Goal: Find specific page/section: Find specific page/section

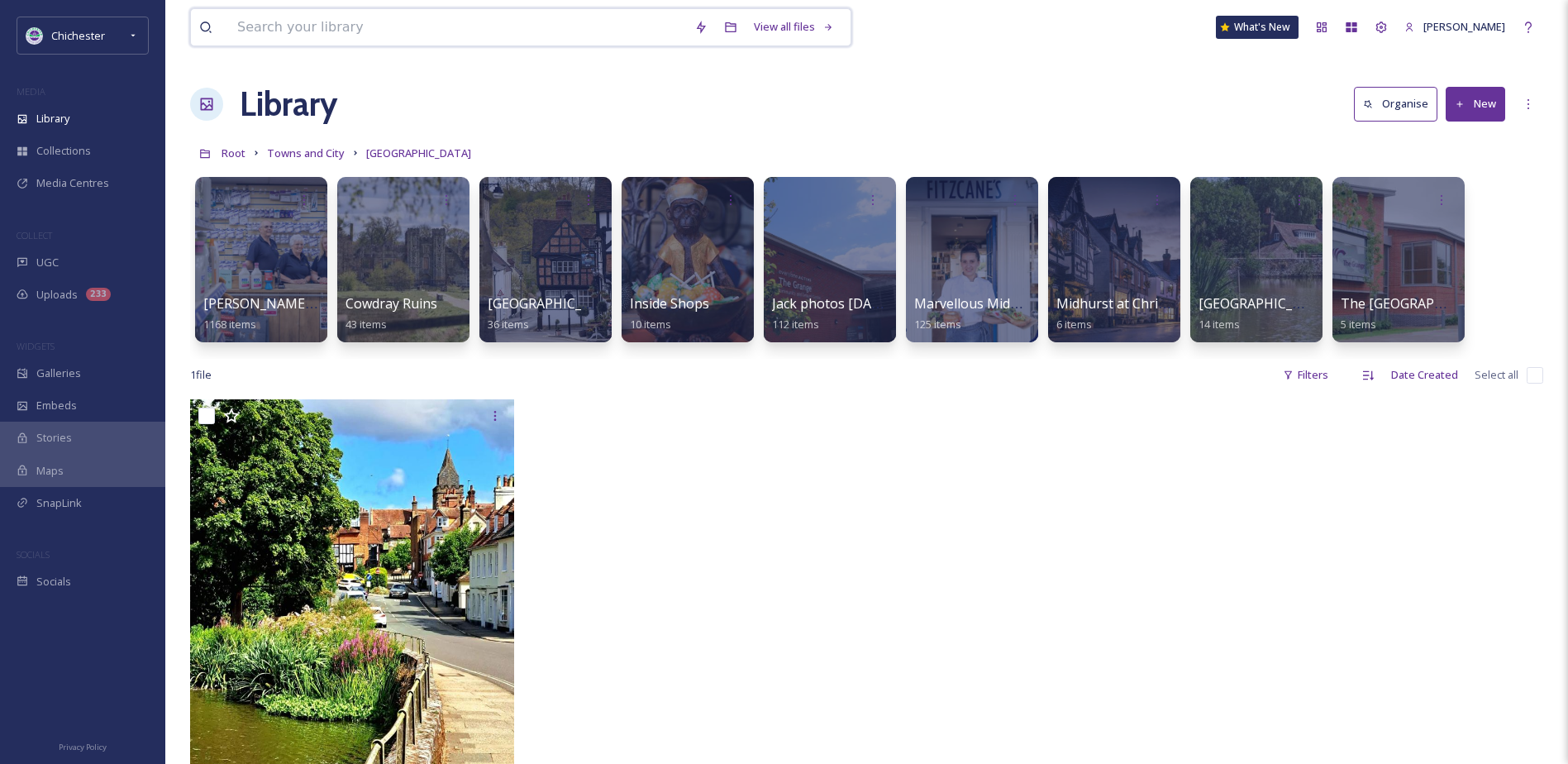
drag, startPoint x: 324, startPoint y: 14, endPoint x: 317, endPoint y: 24, distance: 12.2
click at [323, 15] on input at bounding box center [458, 27] width 457 height 36
paste input "ISON_250722_CDC_0014.jpg"
type input "ISON_250722_CDC_0014.jpg"
click at [315, 68] on div "ISON_250722_CDC_0014.jpg" at bounding box center [311, 67] width 140 height 15
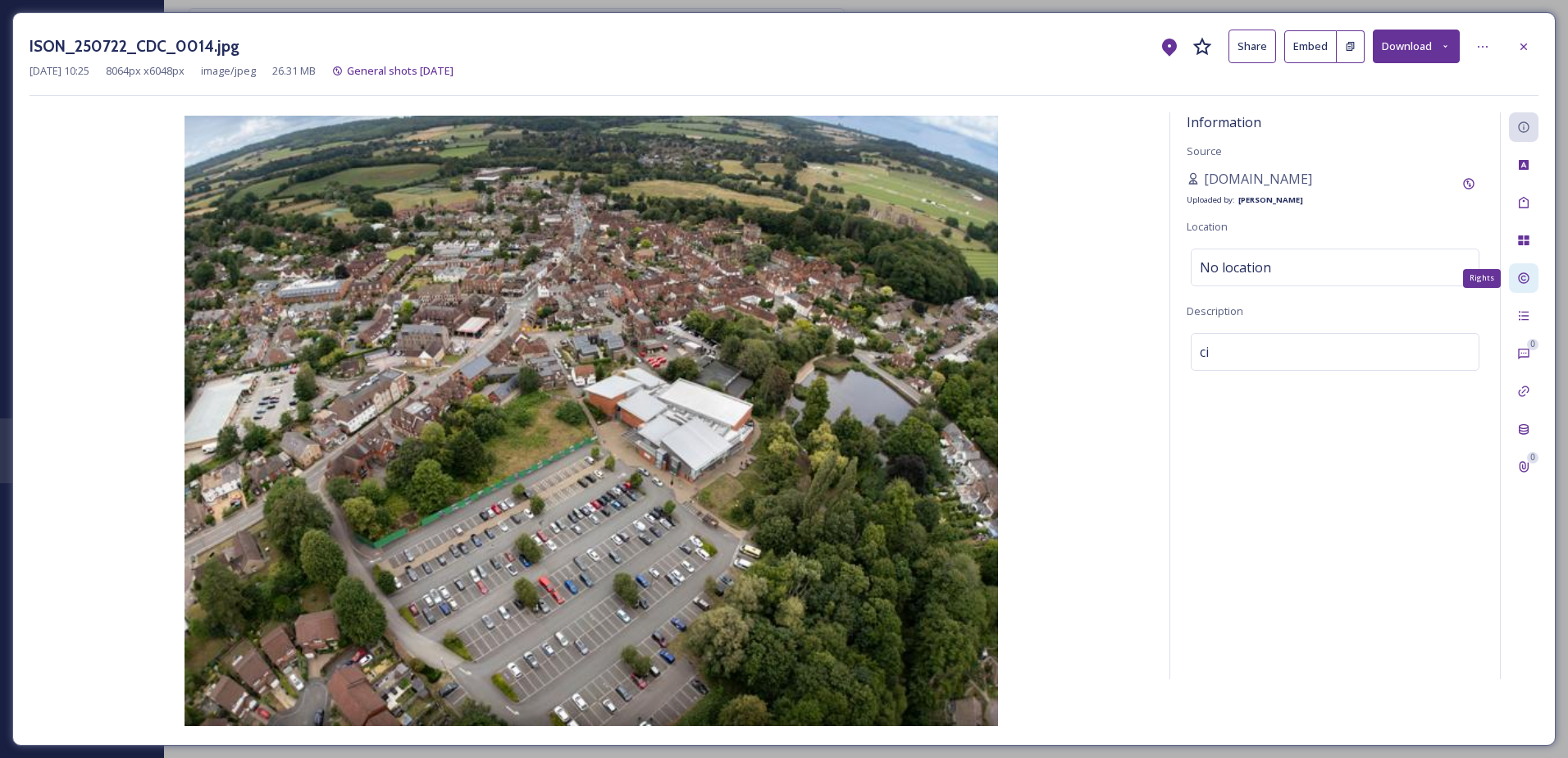
click at [1529, 278] on icon at bounding box center [1523, 278] width 13 height 13
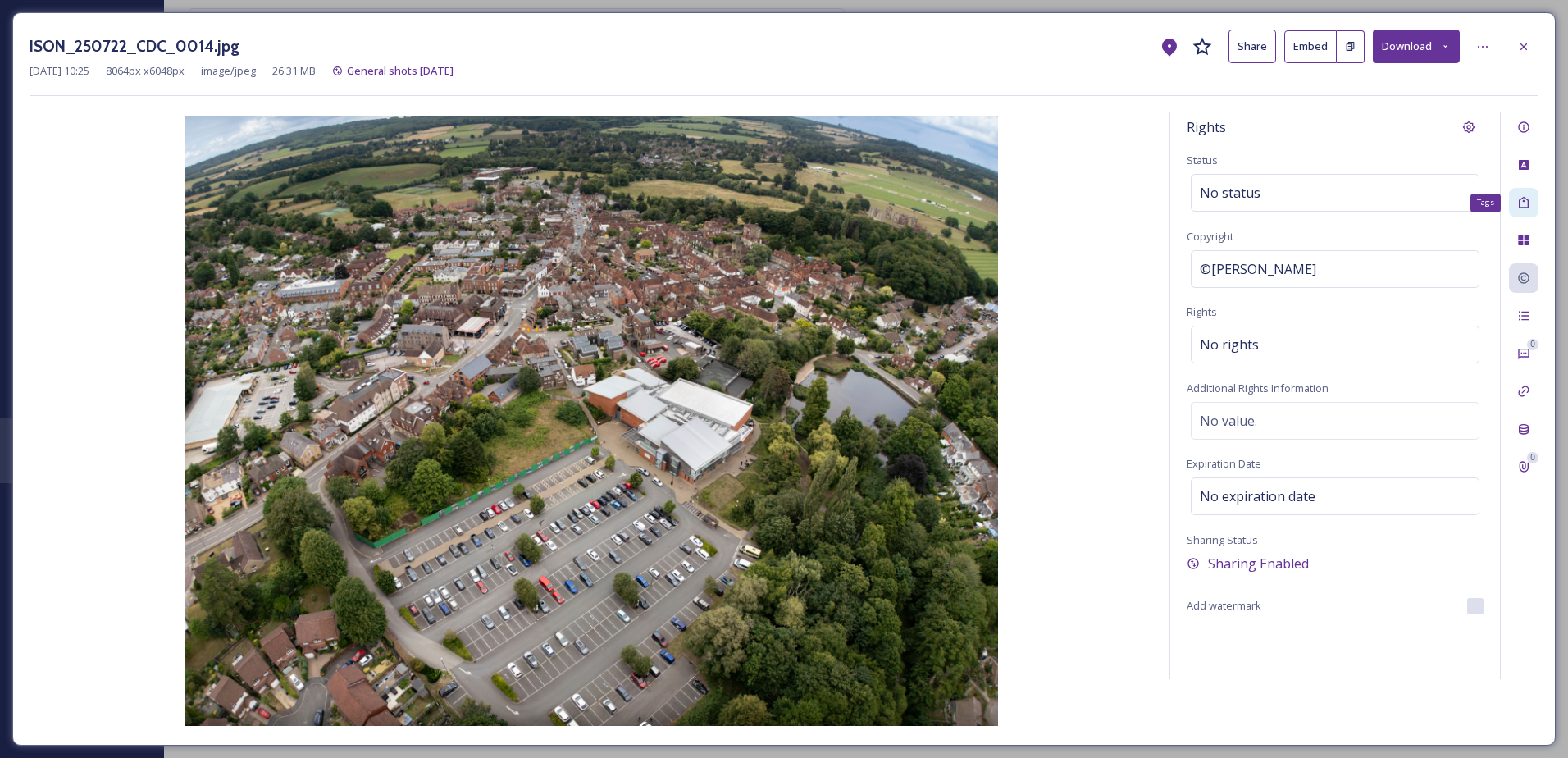
click at [1520, 192] on div "Tags" at bounding box center [1523, 202] width 30 height 30
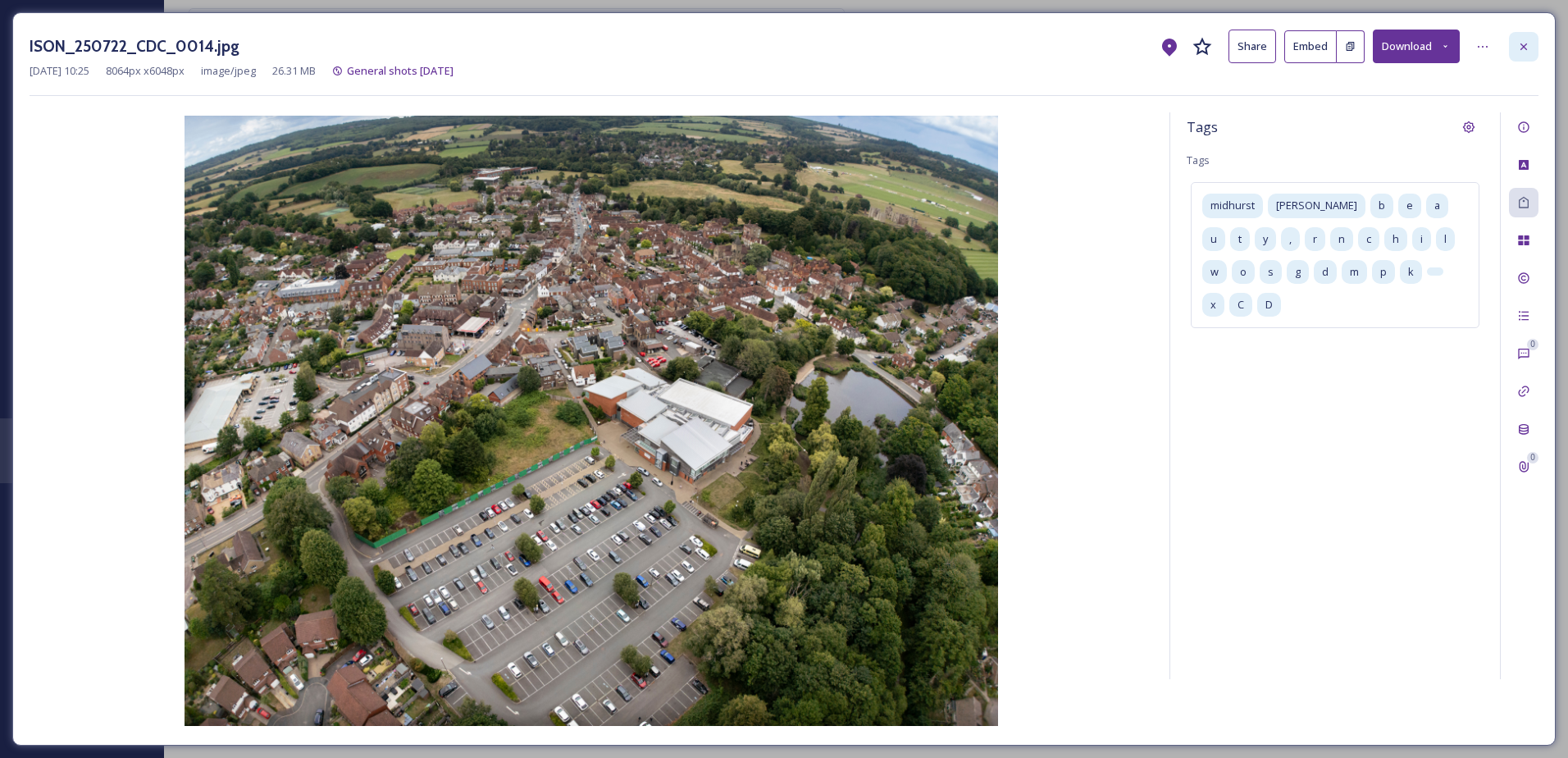
click at [1520, 35] on div at bounding box center [1523, 47] width 30 height 30
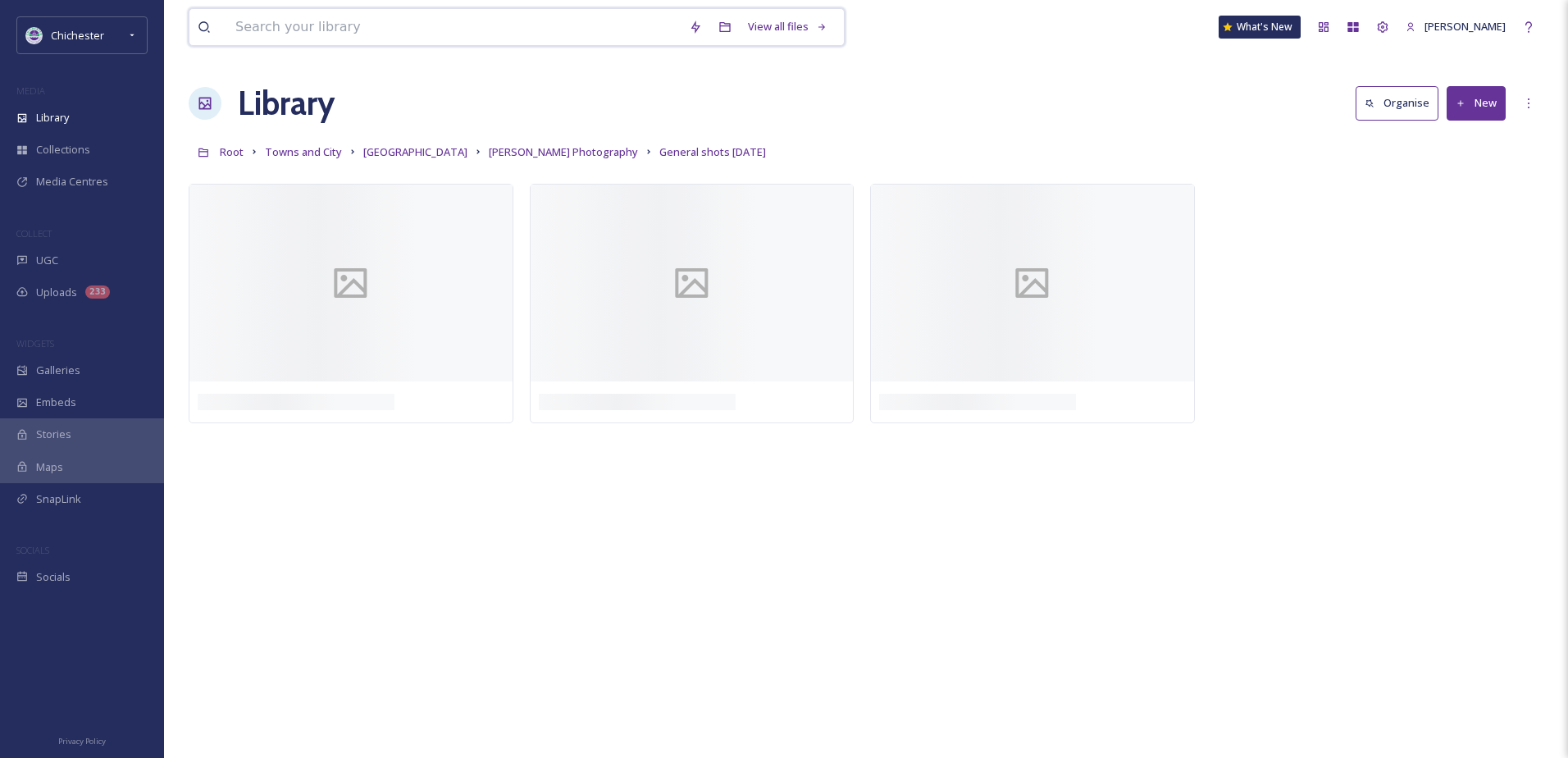
click at [289, 36] on input at bounding box center [454, 27] width 453 height 36
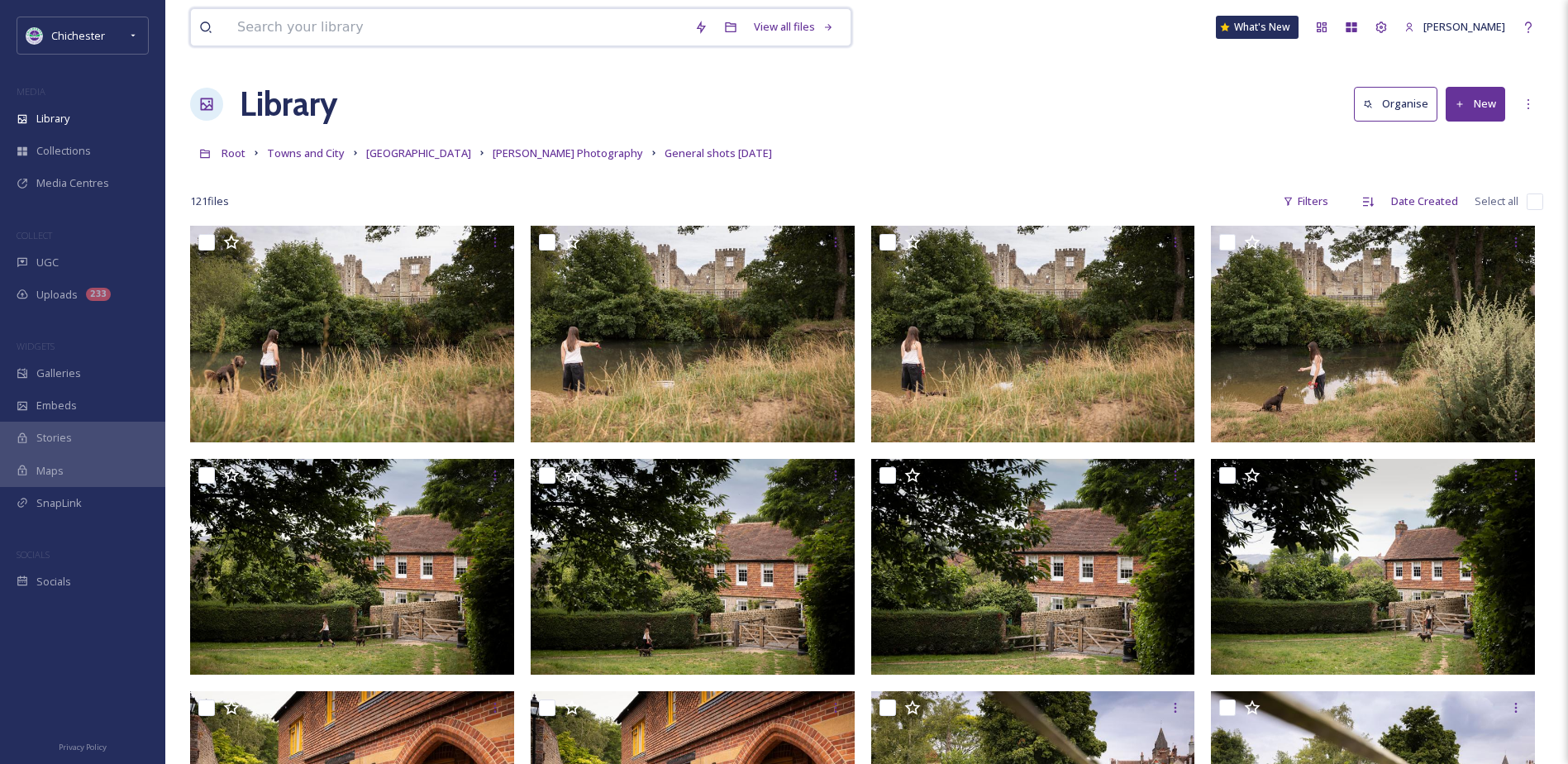
paste input "ISON_250723_CDC_8860.jpg"
type input "ISON_250723_CDC_8860.jpg"
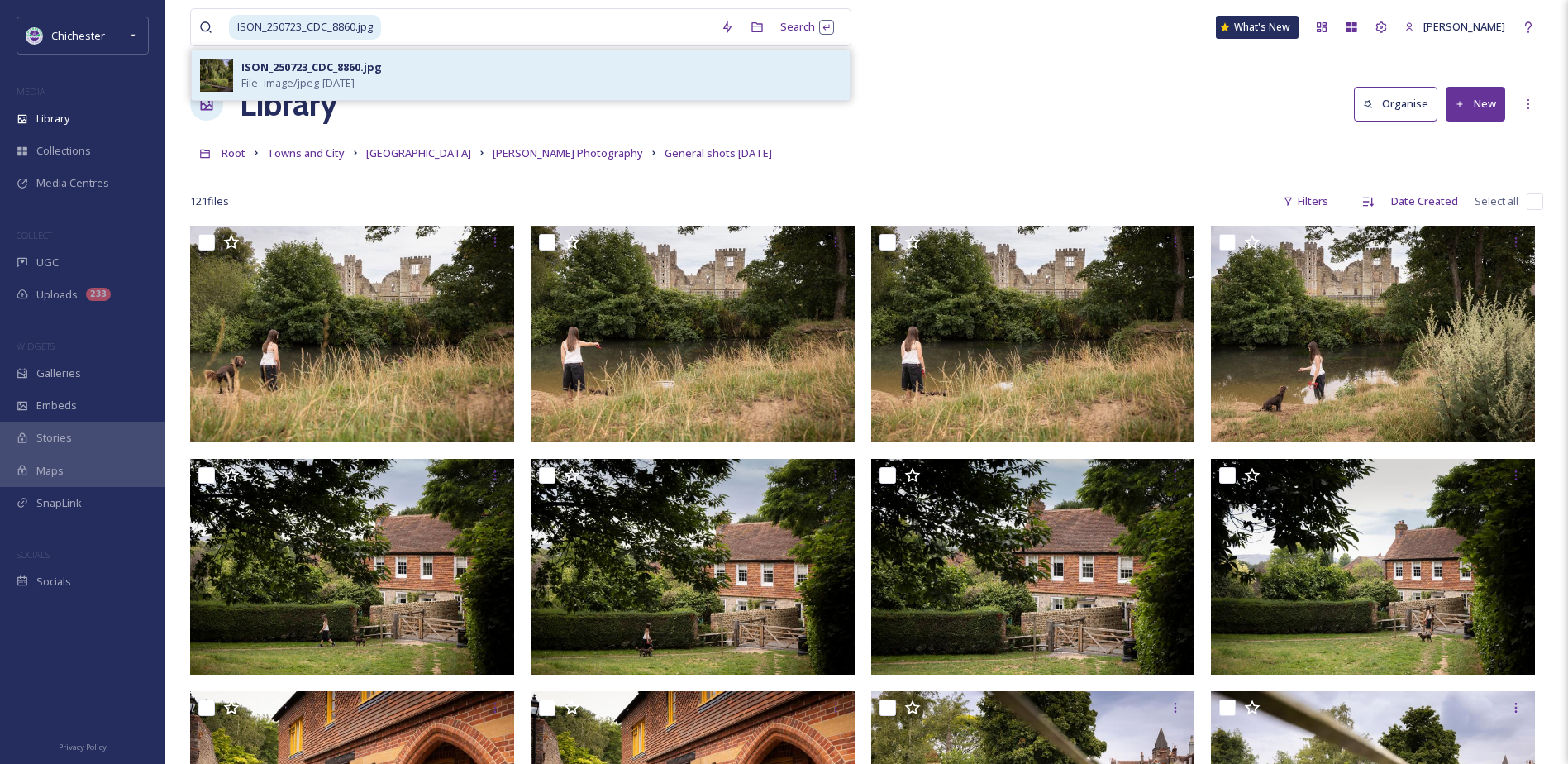
click at [299, 71] on div "ISON_250723_CDC_8860.jpg" at bounding box center [311, 67] width 140 height 15
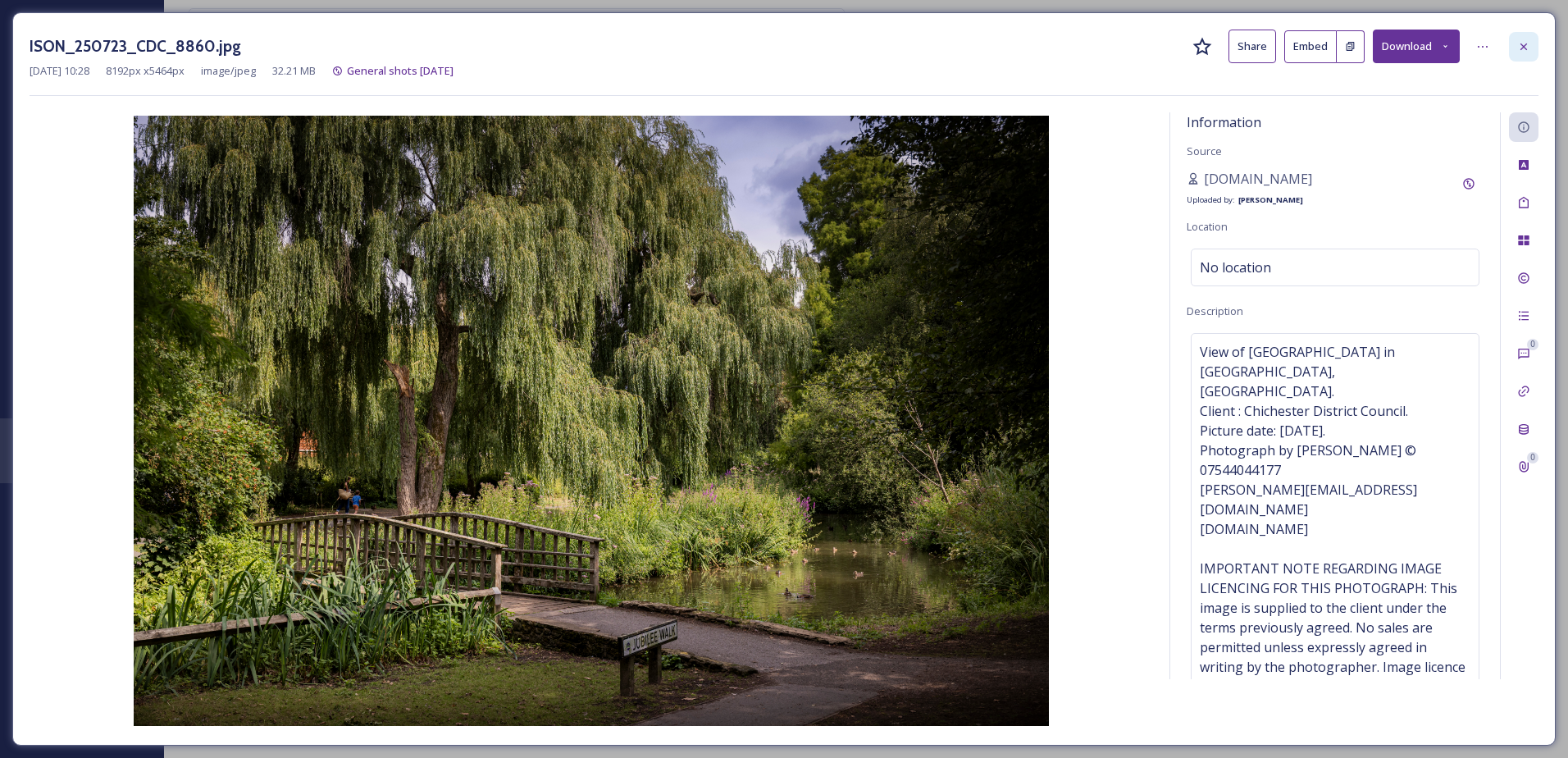
click at [1519, 43] on icon at bounding box center [1523, 47] width 13 height 13
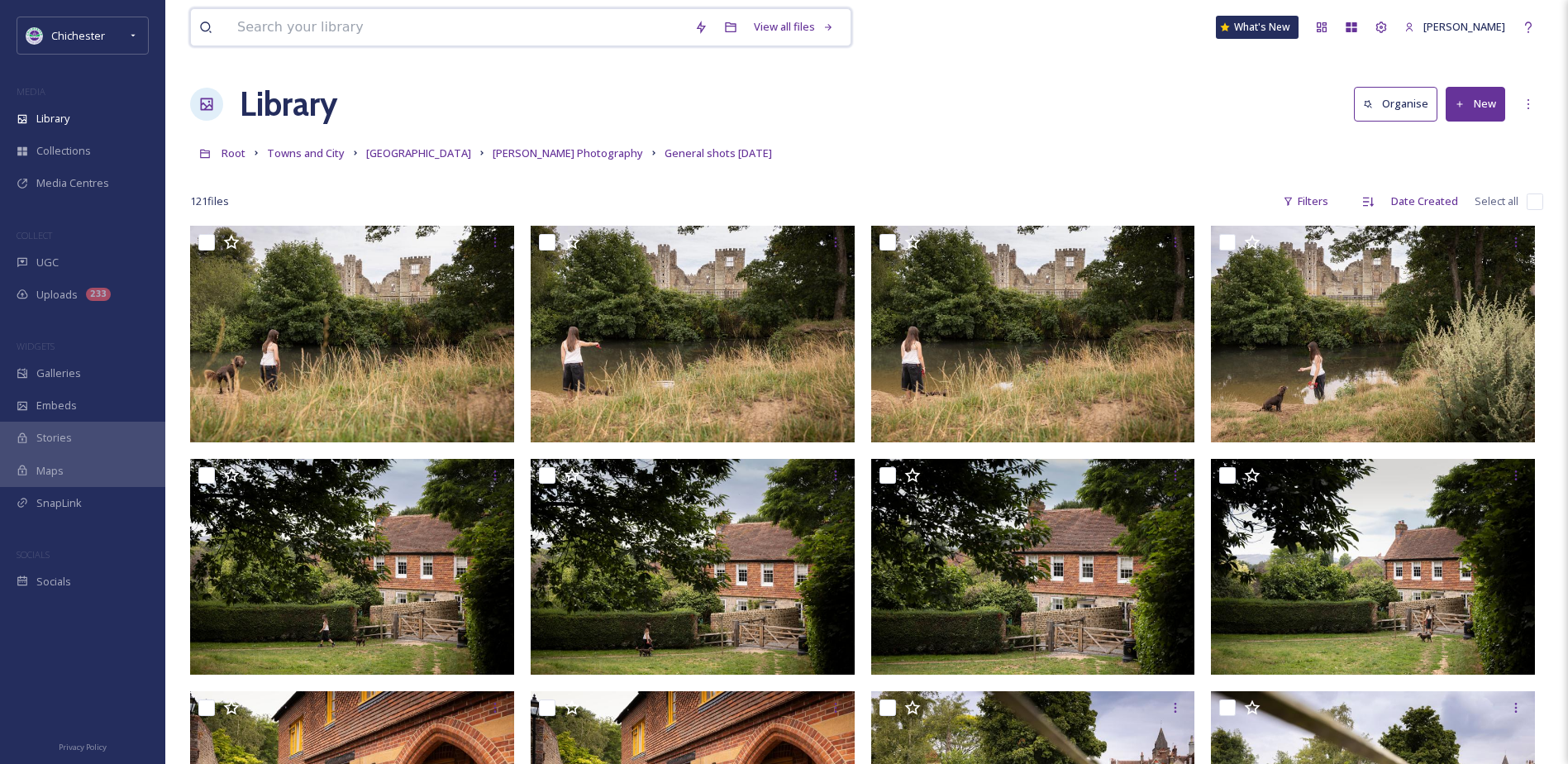
click at [314, 34] on input at bounding box center [458, 27] width 457 height 36
paste input "ISON_200624_Midhurst_548113.JPG"
type input "ISON_200624_Midhurst_548113.JPG"
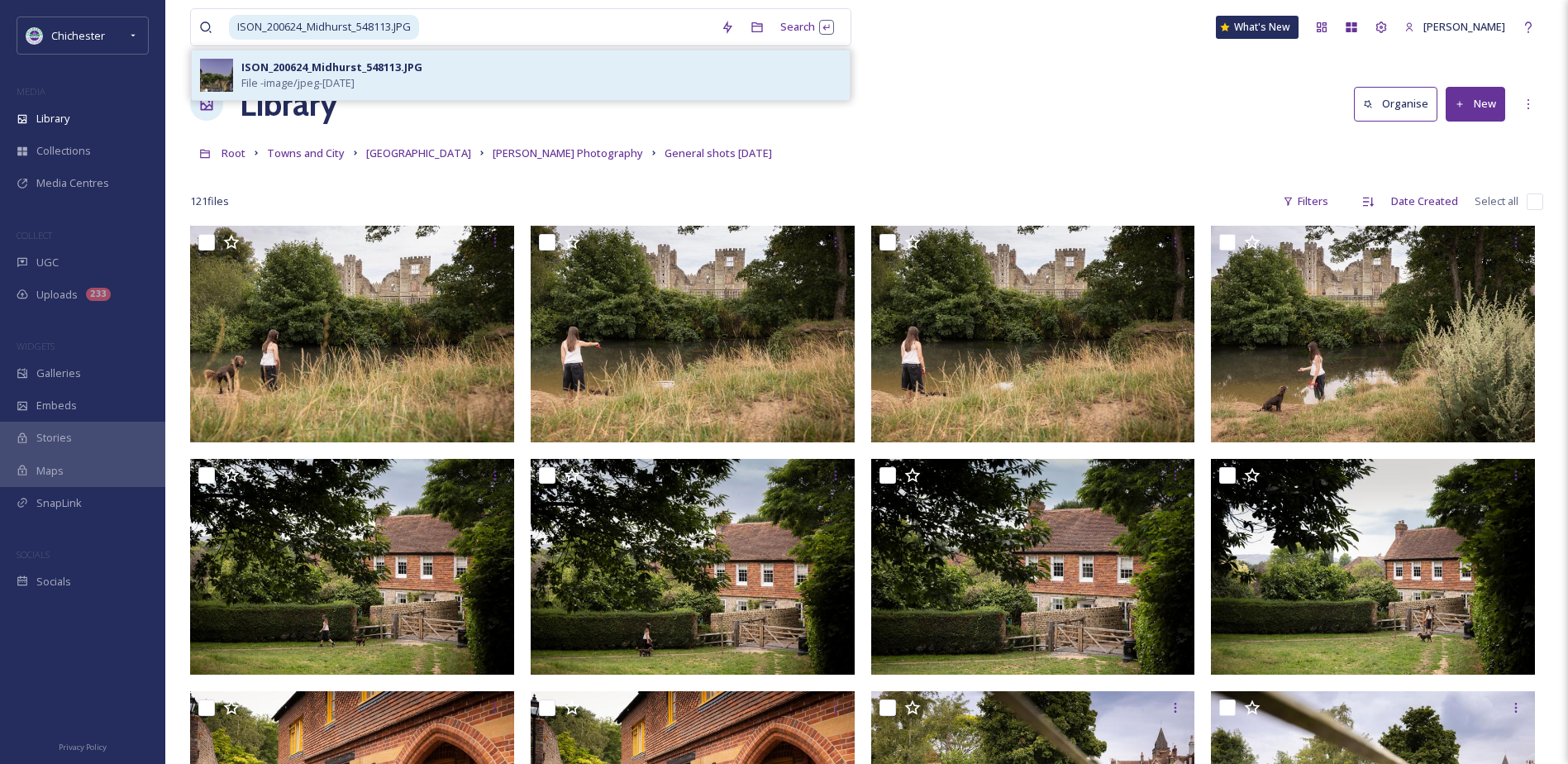
click at [324, 65] on div "ISON_200624_Midhurst_548113.JPG" at bounding box center [332, 67] width 181 height 15
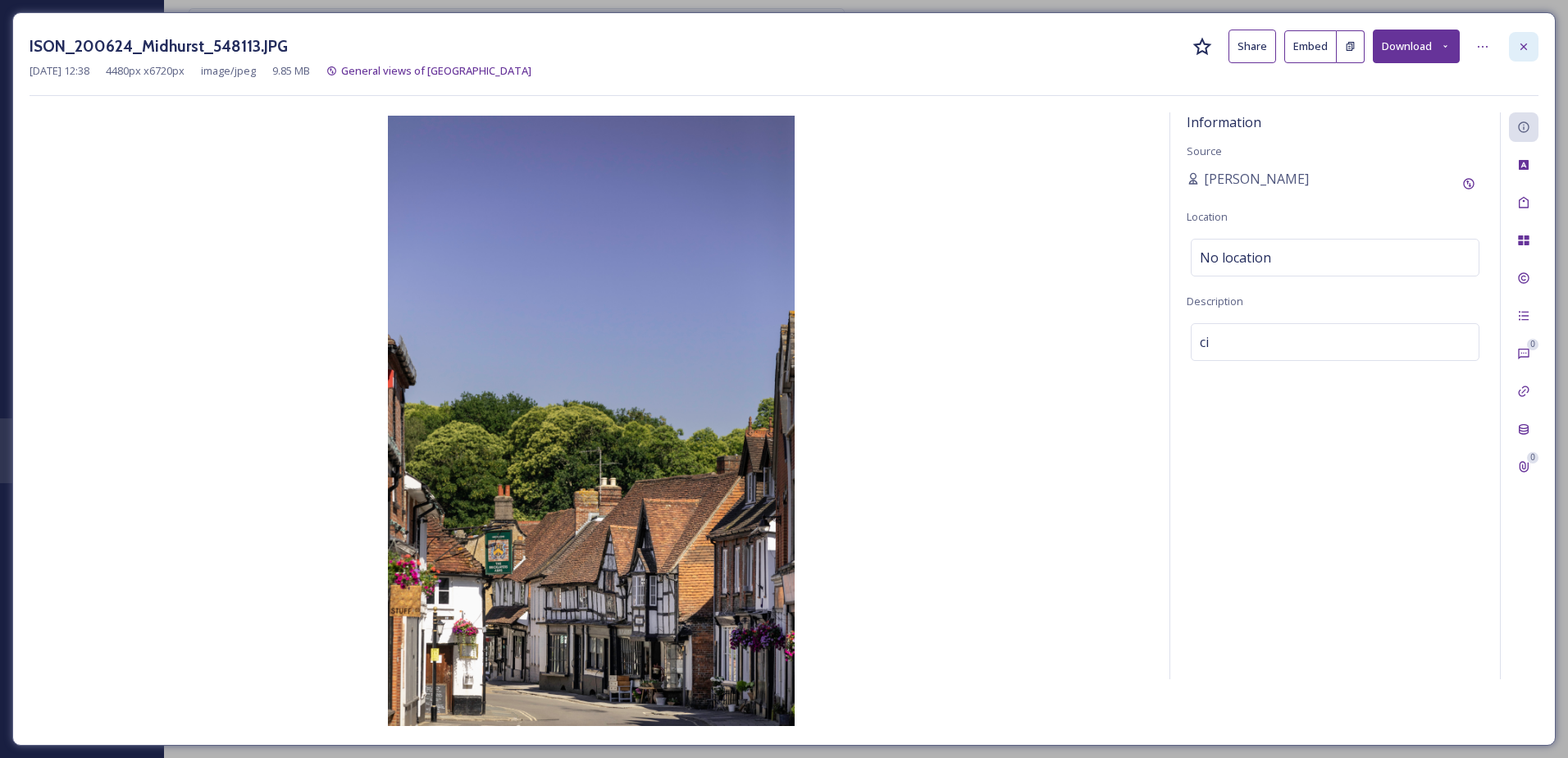
click at [1533, 40] on div at bounding box center [1523, 47] width 30 height 30
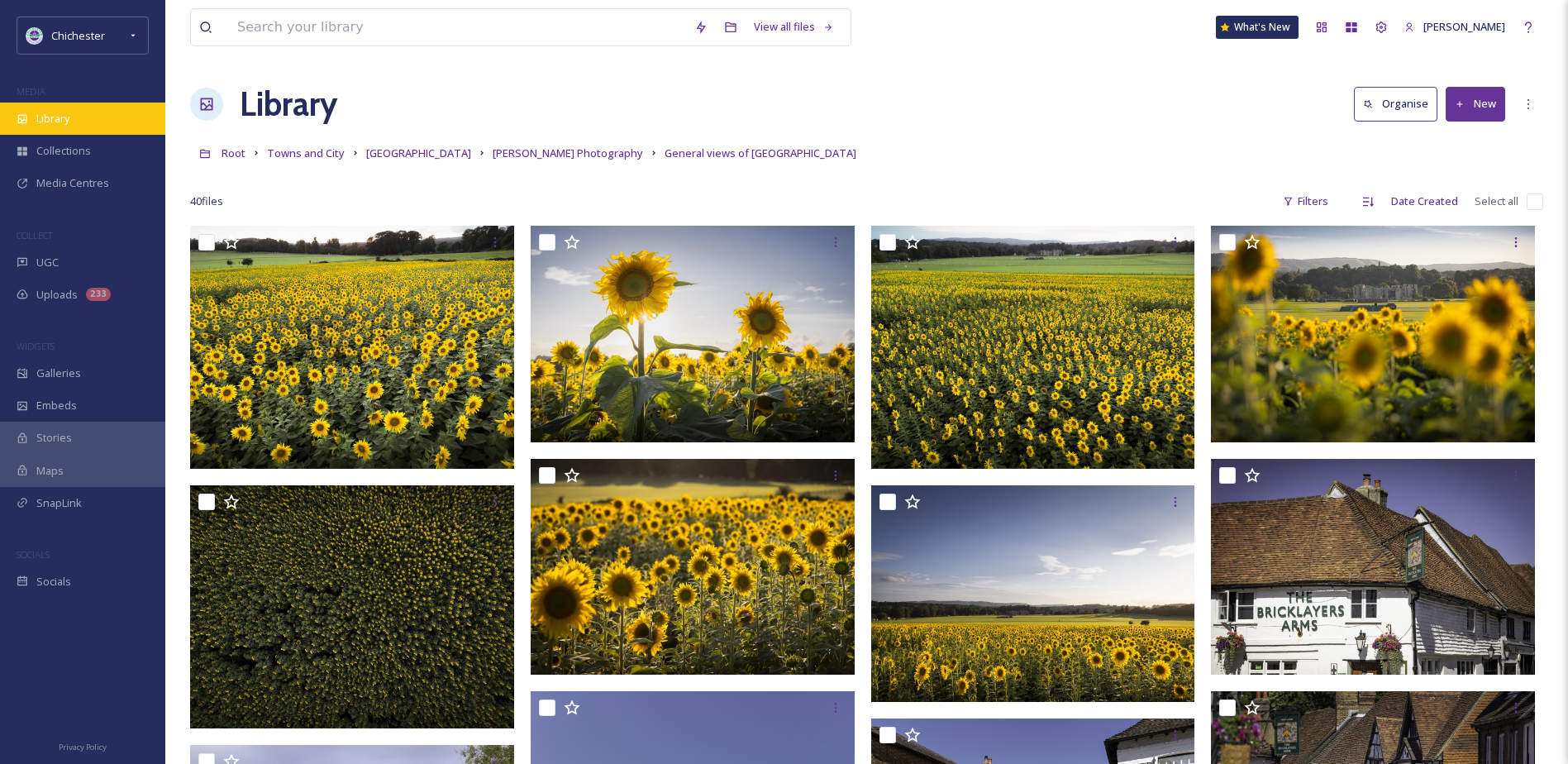
click at [132, 106] on div "Library" at bounding box center [82, 119] width 165 height 33
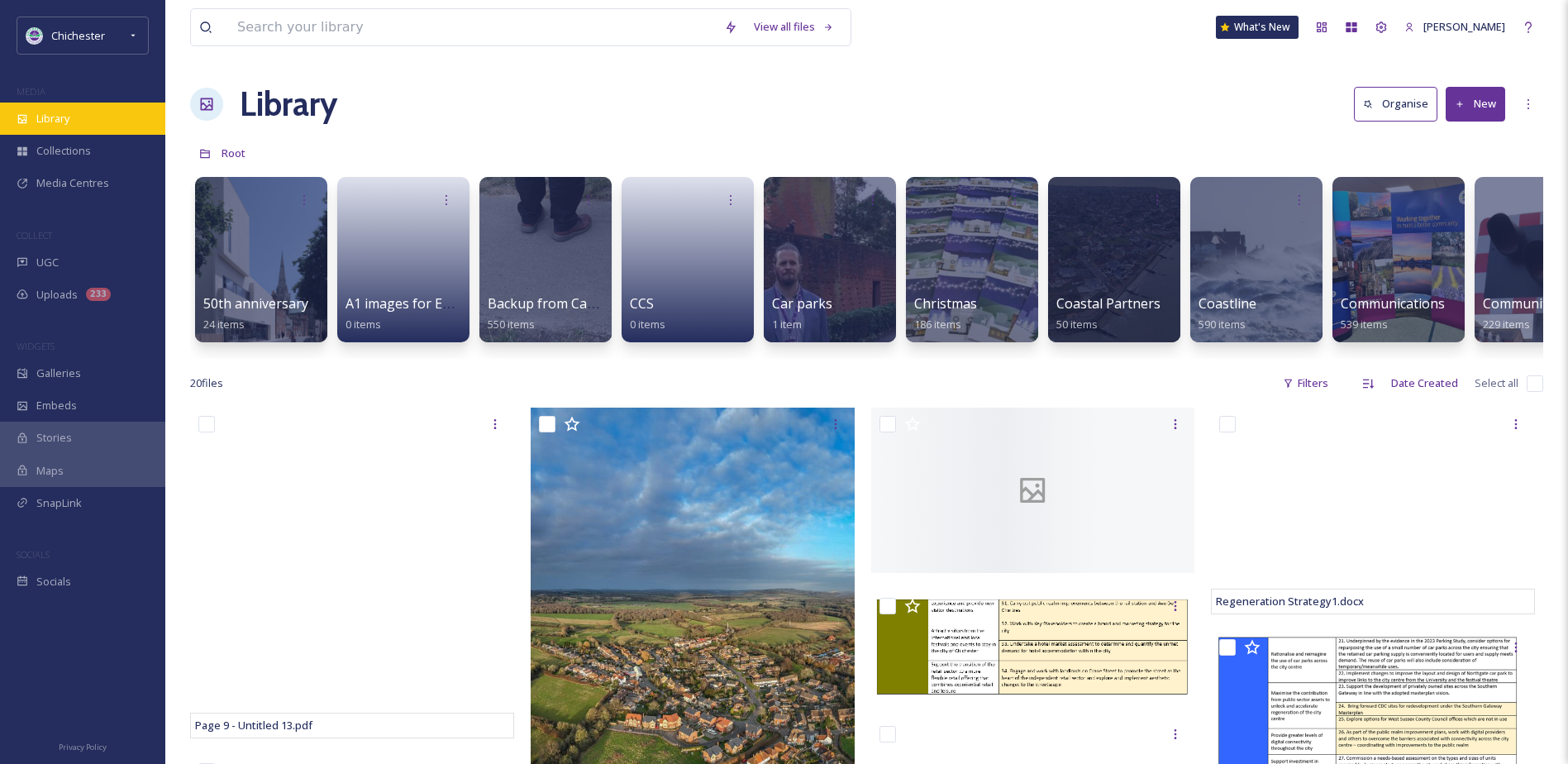
click at [64, 104] on div "Library" at bounding box center [82, 119] width 165 height 33
